Goal: Task Accomplishment & Management: Use online tool/utility

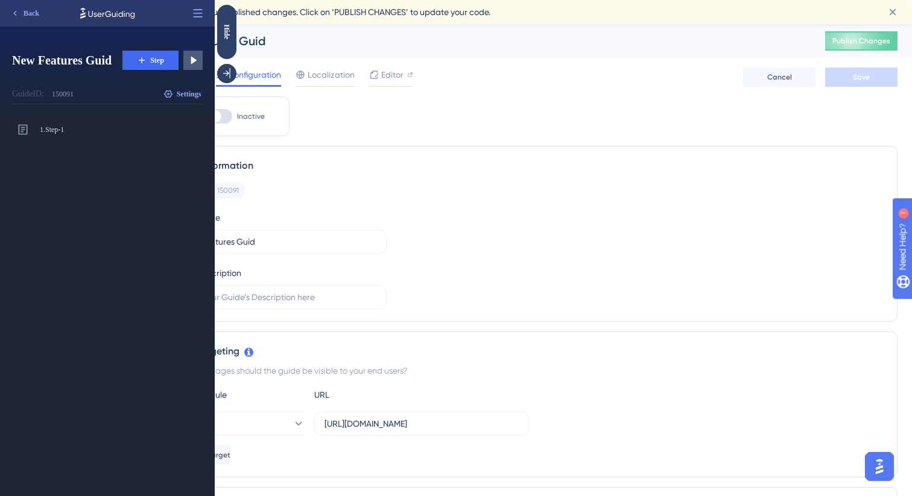
click at [345, 169] on div "Guide Information" at bounding box center [528, 166] width 713 height 14
click at [224, 34] on div "Hide" at bounding box center [226, 31] width 19 height 15
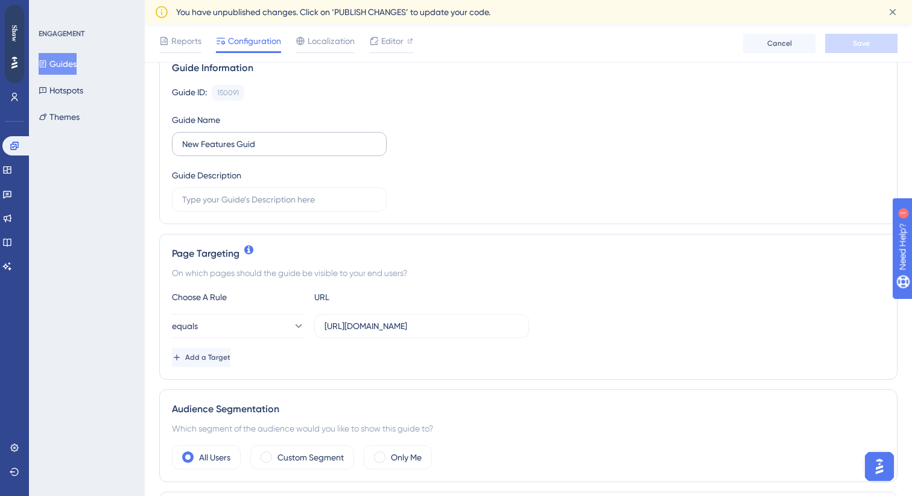
scroll to position [110, 0]
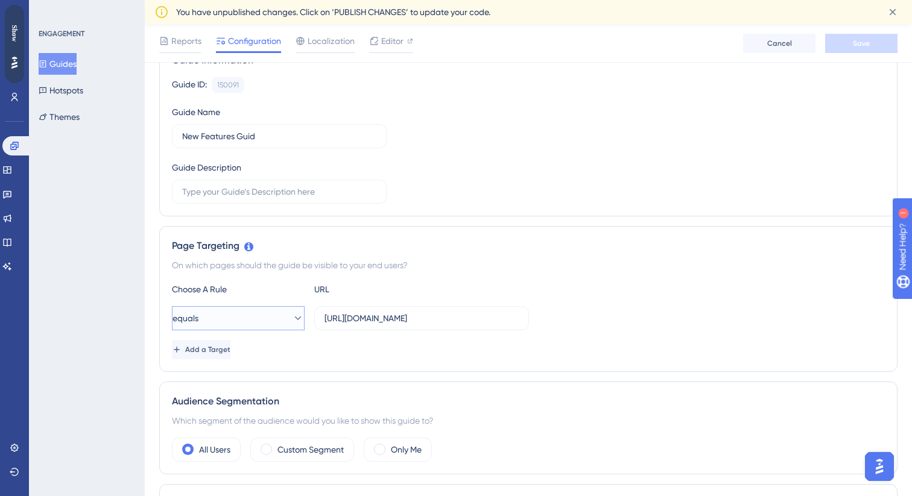
click at [275, 314] on button "equals" at bounding box center [238, 318] width 133 height 24
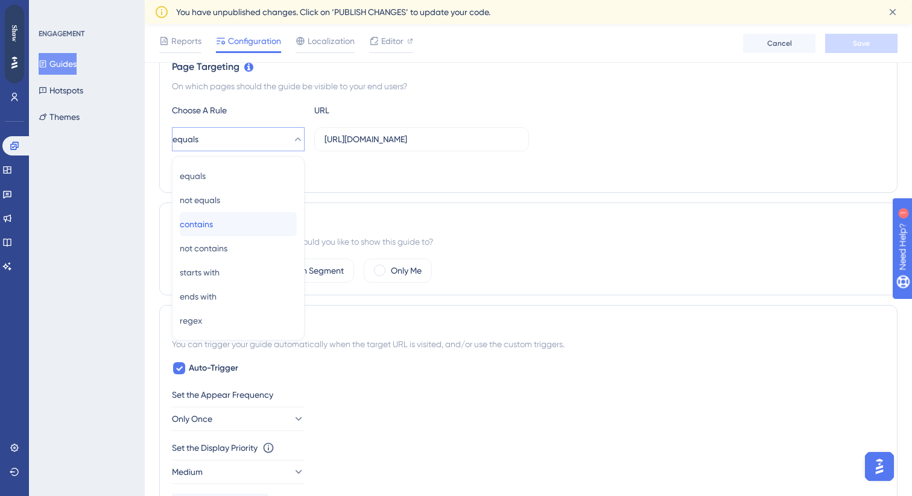
click at [249, 225] on div "contains contains" at bounding box center [238, 224] width 117 height 24
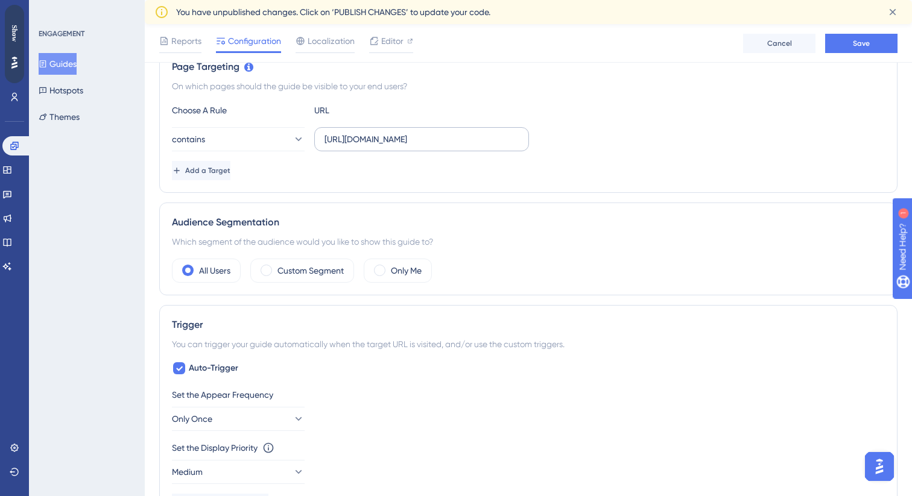
click at [388, 147] on label "[URL][DOMAIN_NAME]" at bounding box center [421, 139] width 215 height 24
click at [388, 146] on input "[URL][DOMAIN_NAME]" at bounding box center [422, 139] width 194 height 13
click at [388, 147] on label "[URL][DOMAIN_NAME]" at bounding box center [421, 139] width 215 height 24
click at [388, 146] on input "[URL][DOMAIN_NAME]" at bounding box center [422, 139] width 194 height 13
click at [388, 147] on label "[URL][DOMAIN_NAME]" at bounding box center [421, 139] width 215 height 24
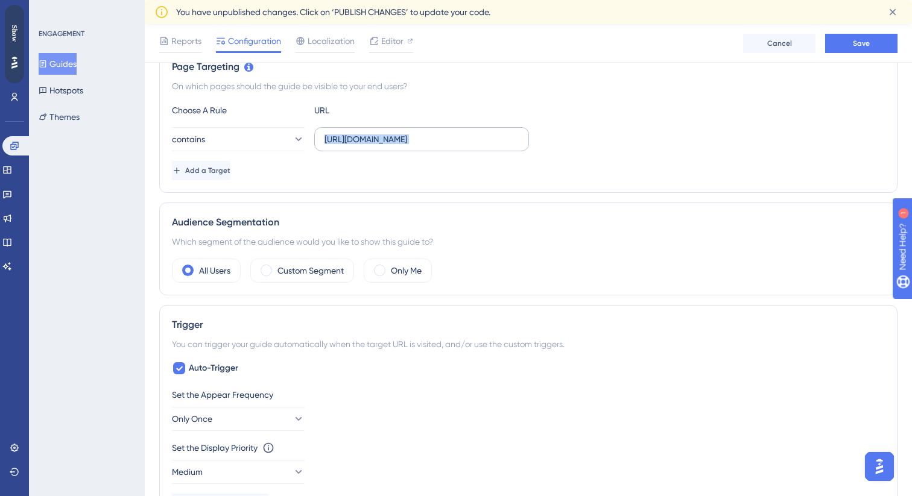
click at [388, 146] on input "[URL][DOMAIN_NAME]" at bounding box center [422, 139] width 194 height 13
click at [232, 166] on span "Add a Target" at bounding box center [208, 171] width 45 height 10
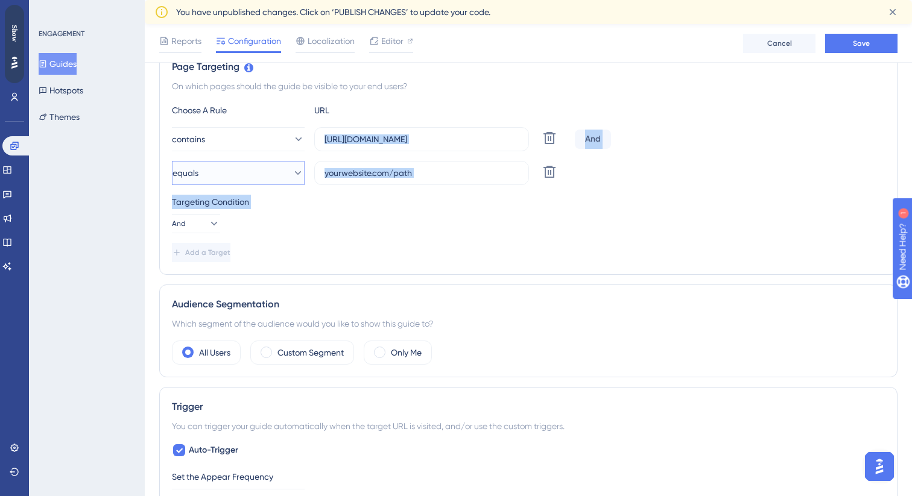
click at [263, 176] on button "equals" at bounding box center [238, 173] width 133 height 24
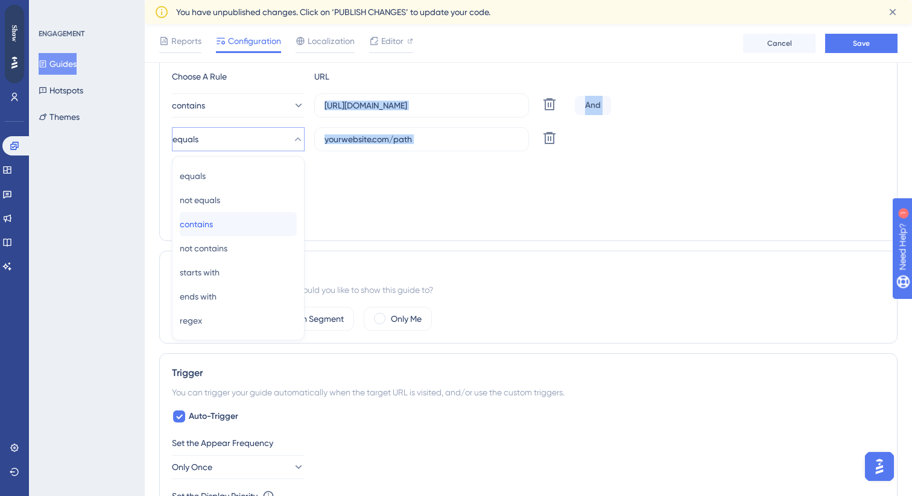
click at [237, 219] on div "contains contains" at bounding box center [238, 224] width 117 height 24
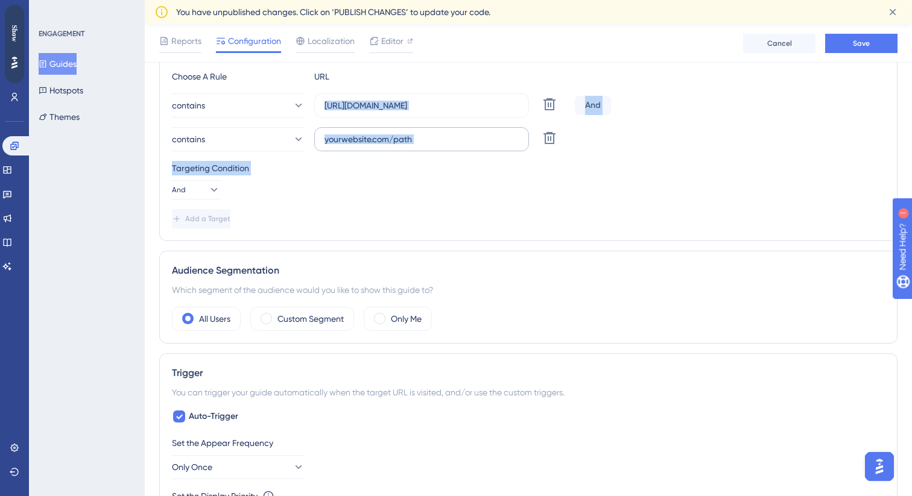
click at [425, 147] on label at bounding box center [421, 139] width 215 height 24
click at [425, 146] on input "text" at bounding box center [422, 139] width 194 height 13
click at [425, 147] on label at bounding box center [421, 139] width 215 height 24
click at [425, 146] on input "text" at bounding box center [422, 139] width 194 height 13
click at [425, 147] on label at bounding box center [421, 139] width 215 height 24
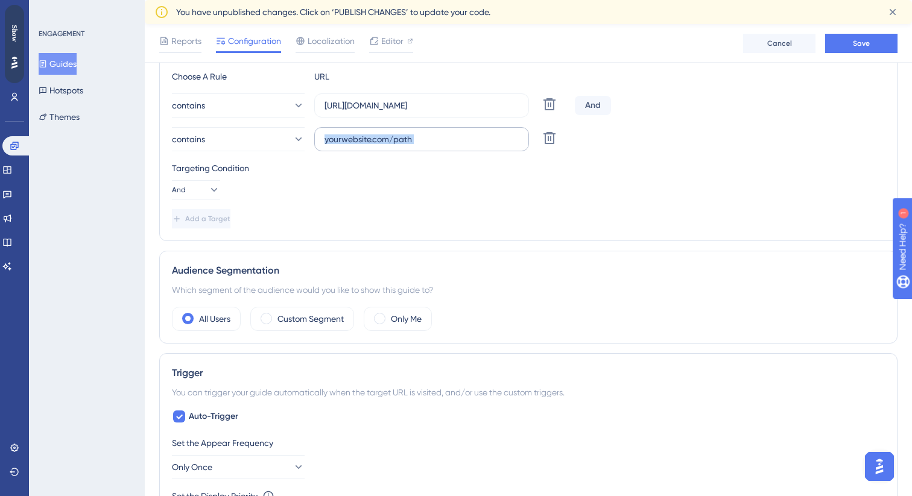
click at [425, 146] on input "text" at bounding box center [422, 139] width 194 height 13
click at [409, 133] on input "text" at bounding box center [422, 139] width 194 height 13
type input "localhost"
click at [199, 192] on button "And" at bounding box center [196, 189] width 48 height 19
click at [205, 247] on div "Or Or" at bounding box center [196, 248] width 23 height 24
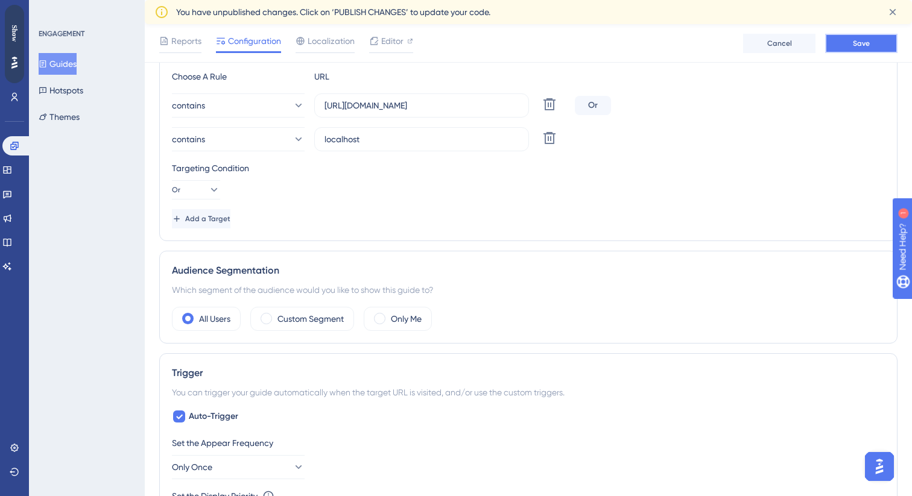
click at [855, 46] on span "Save" at bounding box center [861, 44] width 17 height 10
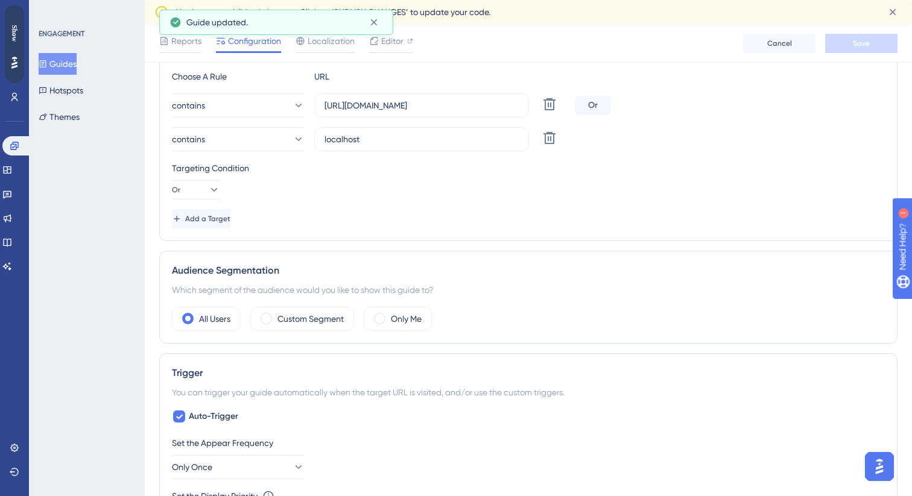
scroll to position [0, 0]
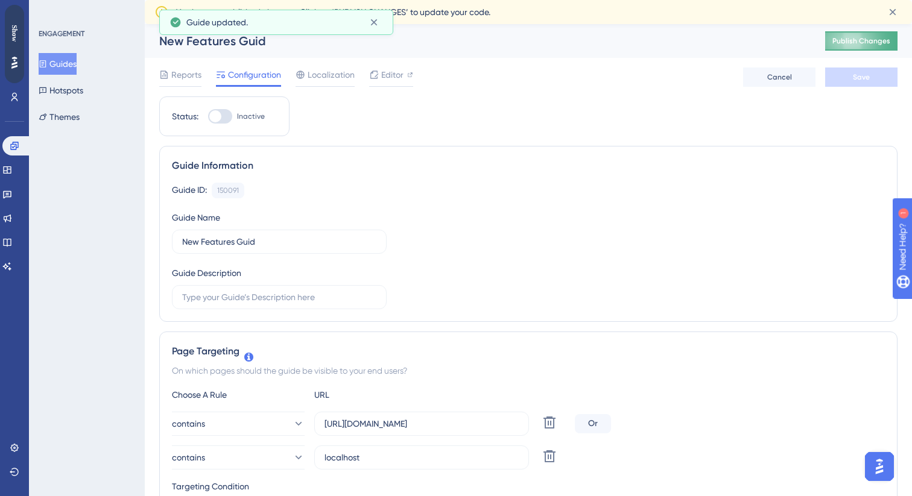
click at [842, 45] on span "Publish Changes" at bounding box center [861, 41] width 58 height 10
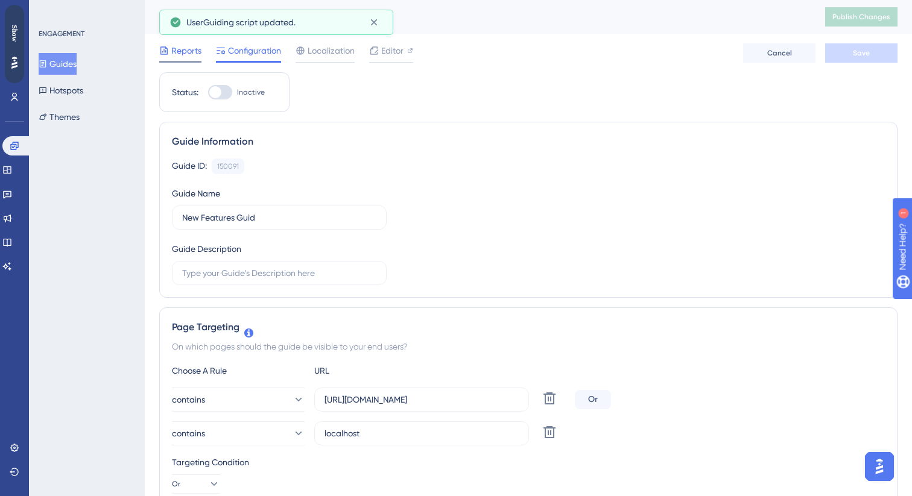
click at [191, 55] on span "Reports" at bounding box center [186, 50] width 30 height 14
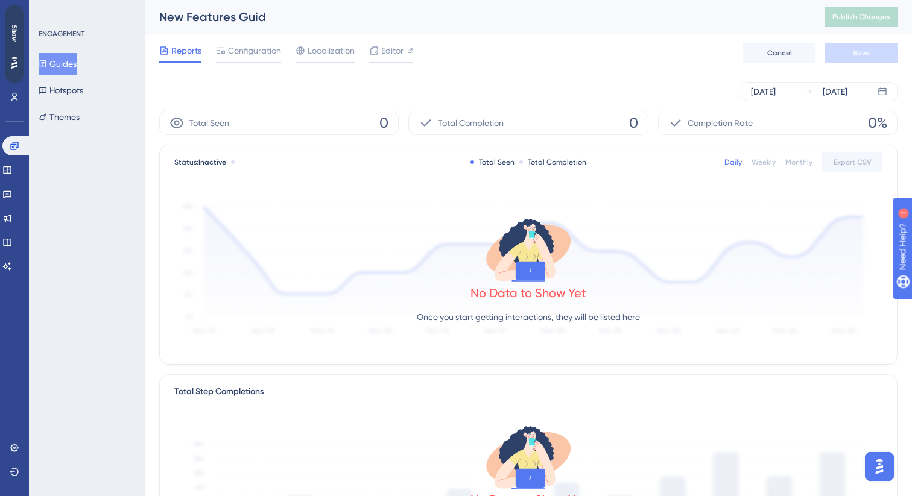
click at [262, 496] on div "No Data to Show Yet Once you start getting interactions, they will be listed he…" at bounding box center [528, 481] width 708 height 117
